Goal: Communication & Community: Answer question/provide support

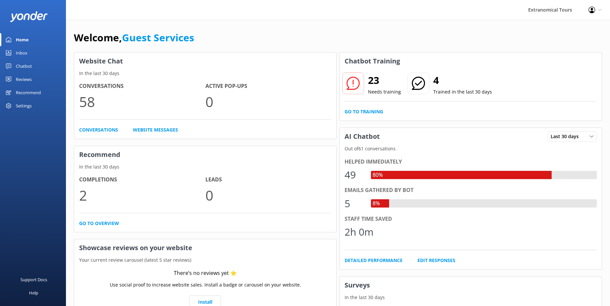
click at [27, 51] on div "Inbox" at bounding box center [22, 52] width 12 height 13
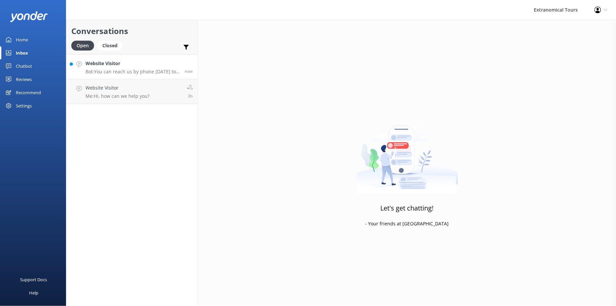
click at [122, 71] on p "Bot: You can reach us by phone [DATE] to [DATE], 5:30 AM to 10:00 PM Pacific Ti…" at bounding box center [132, 72] width 94 height 6
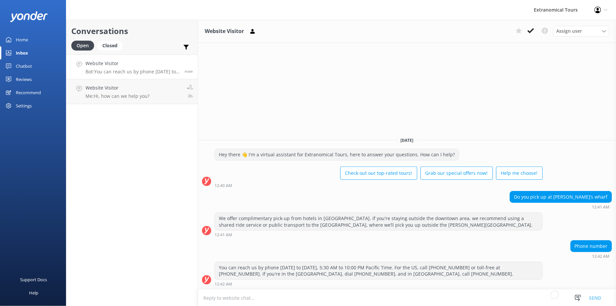
click at [424, 296] on textarea "To enrich screen reader interactions, please activate Accessibility in Grammarl…" at bounding box center [407, 297] width 418 height 16
type textarea "Hi, for what tour is this for? Thank you! - [PERSON_NAME]"
click at [600, 300] on button "Send" at bounding box center [595, 297] width 25 height 16
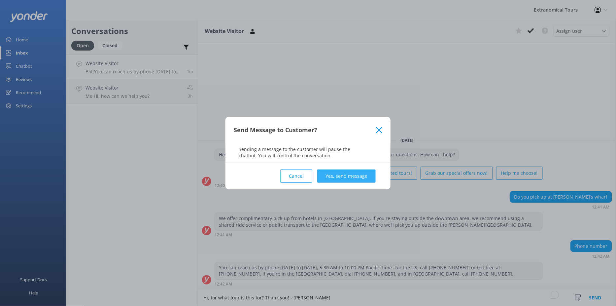
click at [345, 178] on button "Yes, send message" at bounding box center [346, 175] width 58 height 13
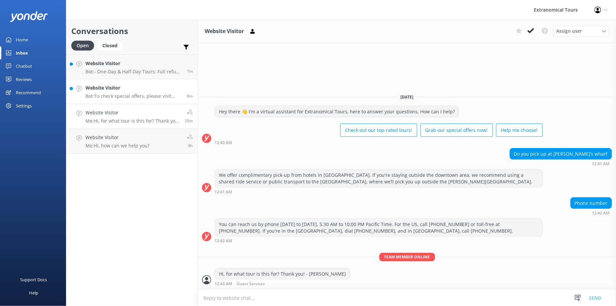
click at [133, 95] on p "Bot: To check special offers, please visit [URL][DOMAIN_NAME]." at bounding box center [133, 96] width 96 height 6
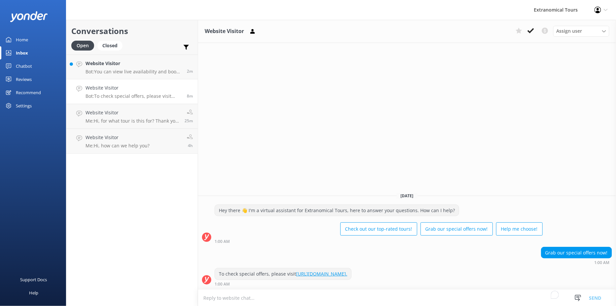
click at [316, 296] on textarea "To enrich screen reader interactions, please activate Accessibility in Grammarl…" at bounding box center [407, 297] width 418 height 16
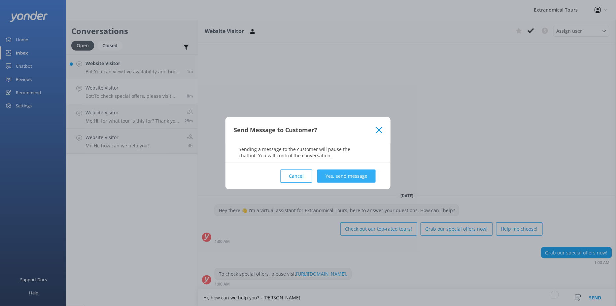
type textarea "Hi, how can we help you? - [PERSON_NAME]"
click at [374, 174] on button "Yes, send message" at bounding box center [346, 175] width 58 height 13
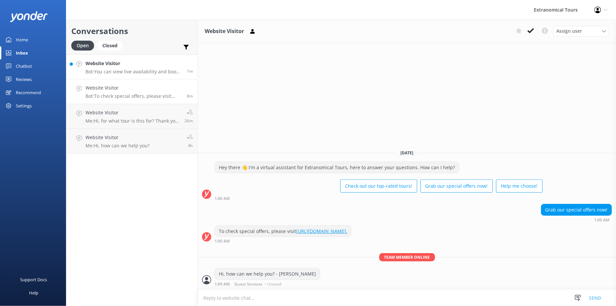
click at [126, 79] on link "Website Visitor Bot: You can view live availability and book your Half Day Wine…" at bounding box center [131, 66] width 131 height 25
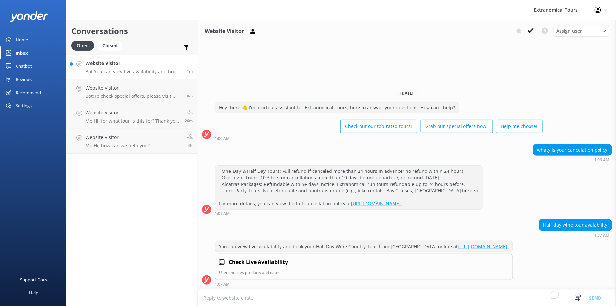
click at [126, 70] on p "Bot: You can view live availability and book your Half Day Wine Country Tour fr…" at bounding box center [133, 72] width 96 height 6
click at [324, 297] on textarea "To enrich screen reader interactions, please activate Accessibility in Grammarl…" at bounding box center [407, 297] width 418 height 16
click at [370, 297] on textarea "Hi, kindly provide your name, mobile number, email address. I'll assist you on …" at bounding box center [407, 297] width 418 height 16
click at [499, 295] on textarea "Hi, kindly provide your name, mobile number, email address. I'll assist you wit…" at bounding box center [407, 297] width 418 height 16
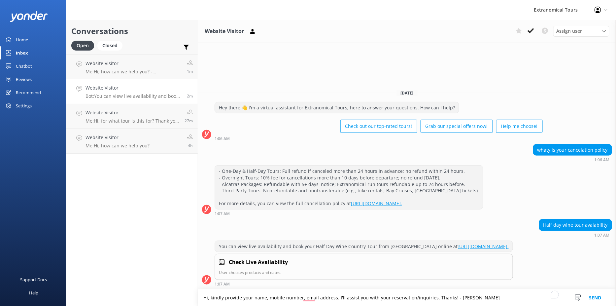
type textarea "Hi, kindly provide your name, mobile number, email address. I'll assist you wit…"
click at [596, 295] on button "Send" at bounding box center [595, 297] width 25 height 16
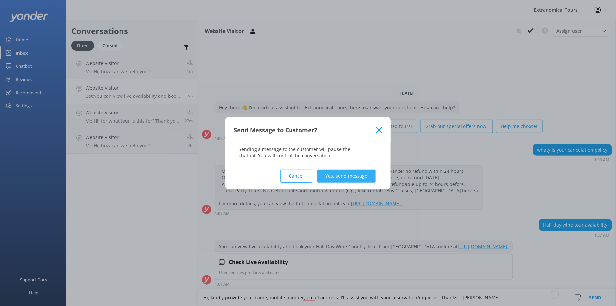
click at [347, 175] on button "Yes, send message" at bounding box center [346, 175] width 58 height 13
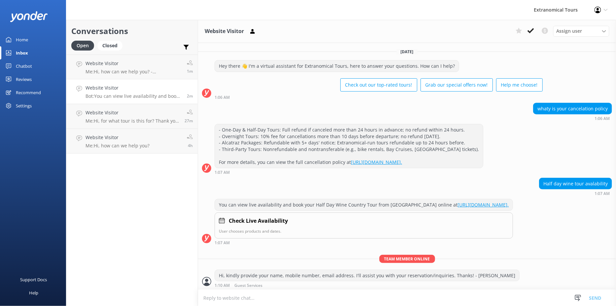
scroll to position [6, 0]
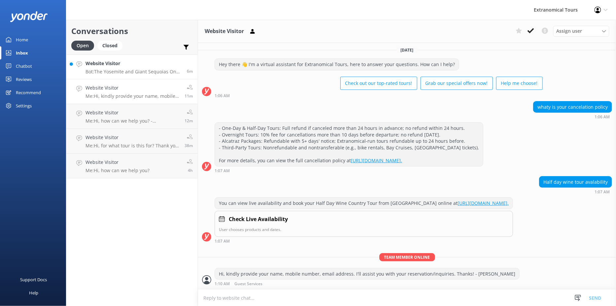
click at [140, 68] on div "Website Visitor Bot: The Yosemite and Giant Sequoias One Day Tour from [GEOGRAP…" at bounding box center [133, 67] width 96 height 14
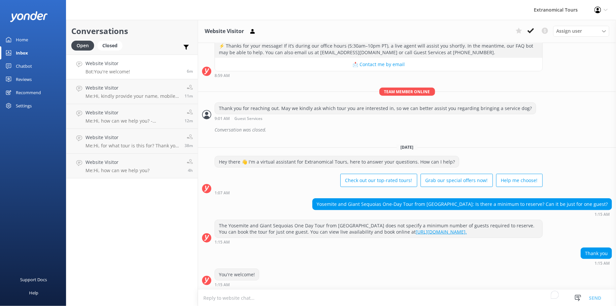
scroll to position [136, 0]
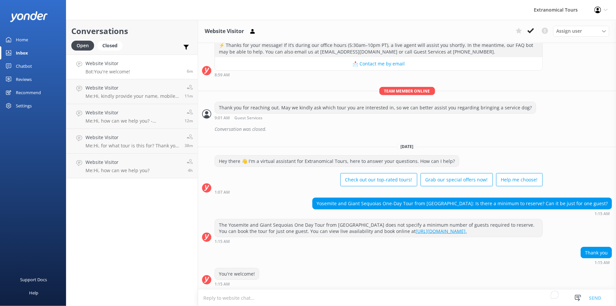
click at [452, 292] on textarea "To enrich screen reader interactions, please activate Accessibility in Grammarl…" at bounding box center [407, 297] width 418 height 16
drag, startPoint x: 212, startPoint y: 299, endPoint x: 331, endPoint y: 299, distance: 118.8
click at [331, 299] on textarea "Let us know if you need assistance" at bounding box center [407, 297] width 418 height 16
type textarea "Let me know if you need assistance, I can help you with your reservation. Thank…"
click at [602, 297] on button "Send" at bounding box center [595, 297] width 25 height 16
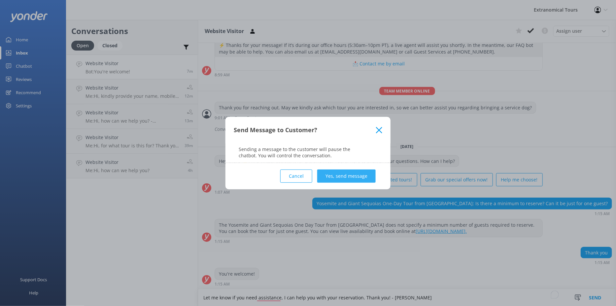
click at [364, 174] on button "Yes, send message" at bounding box center [346, 175] width 58 height 13
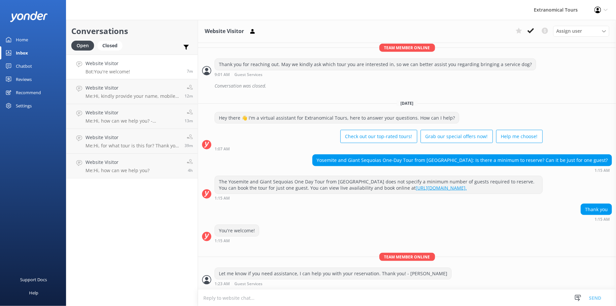
scroll to position [179, 0]
